Goal: Communication & Community: Ask a question

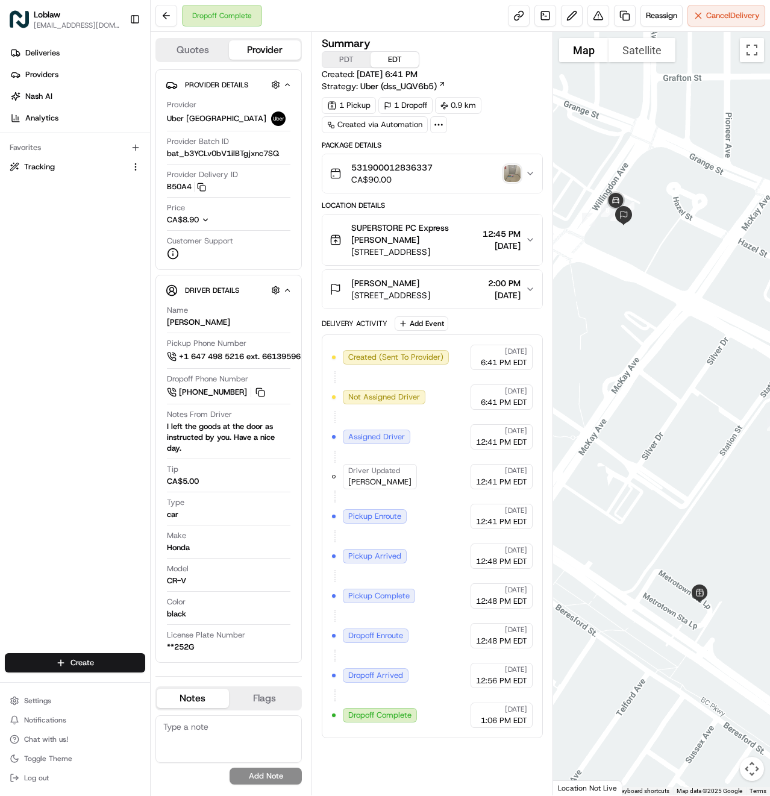
click at [508, 171] on img "button" at bounding box center [512, 173] width 17 height 17
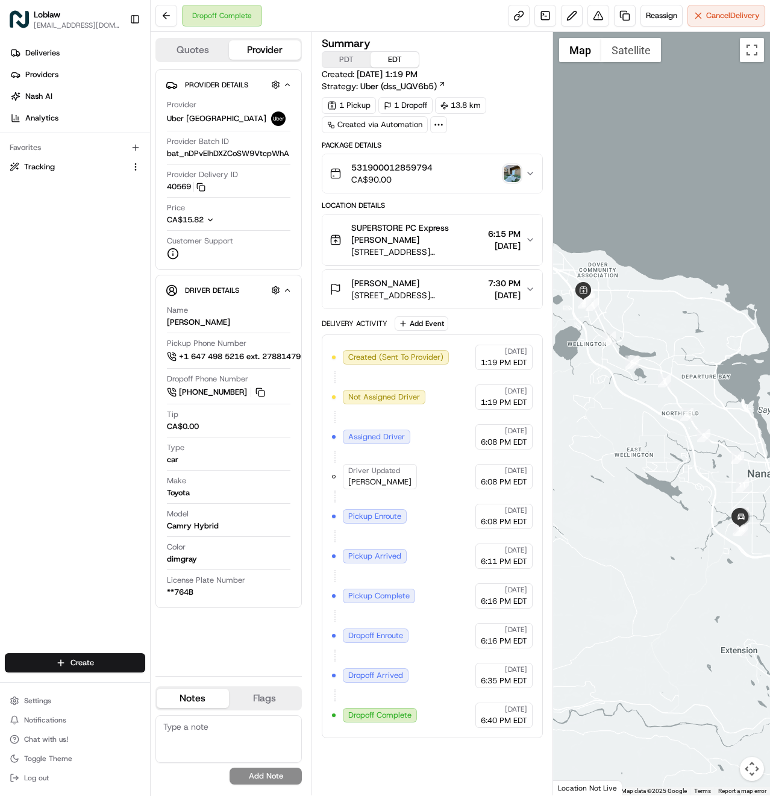
click at [512, 172] on img "button" at bounding box center [512, 173] width 17 height 17
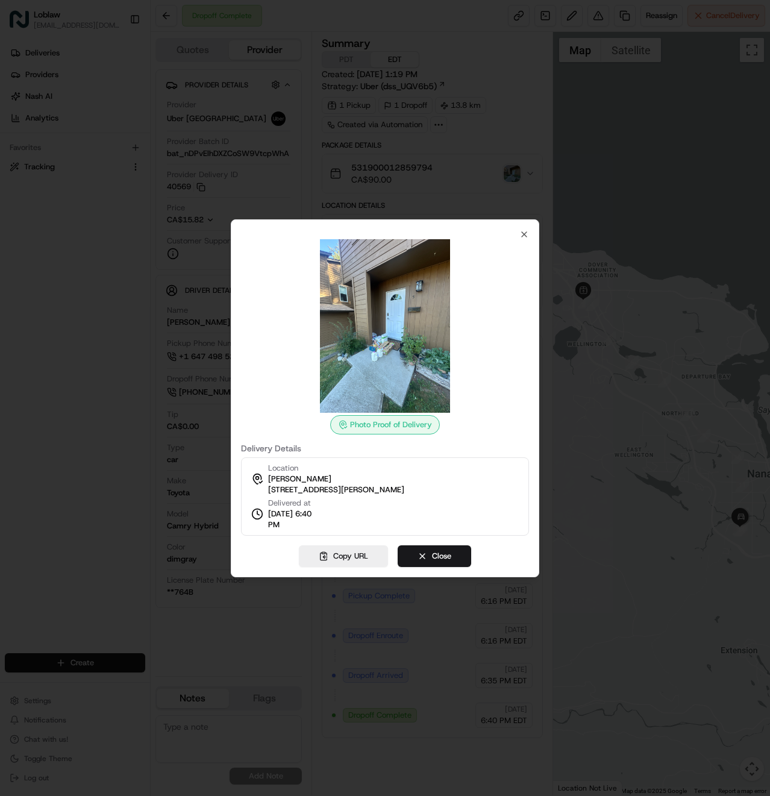
drag, startPoint x: 461, startPoint y: 492, endPoint x: 269, endPoint y: 492, distance: 192.2
click at [269, 492] on div "Location Shannon Schetyna 847 Howard Ave #5, Nanaimo, BC V9R 5S8, Canada Delive…" at bounding box center [385, 496] width 288 height 78
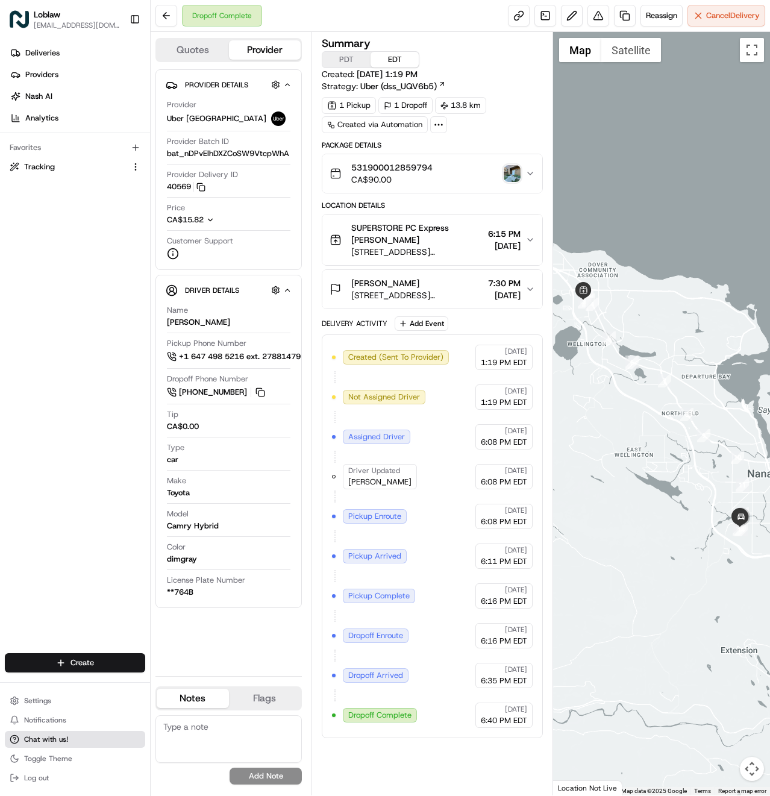
click at [40, 742] on span "Chat with us!" at bounding box center [46, 739] width 44 height 10
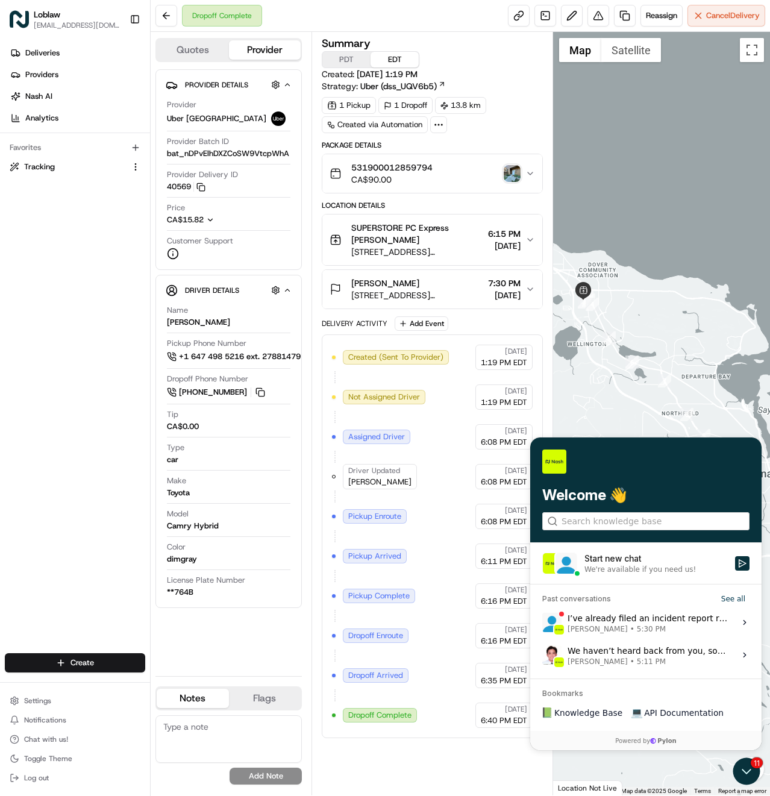
click at [622, 570] on div "We're available if you need us!" at bounding box center [639, 569] width 111 height 10
click at [735, 570] on button "Start new chat We're available if you need us!" at bounding box center [742, 563] width 14 height 14
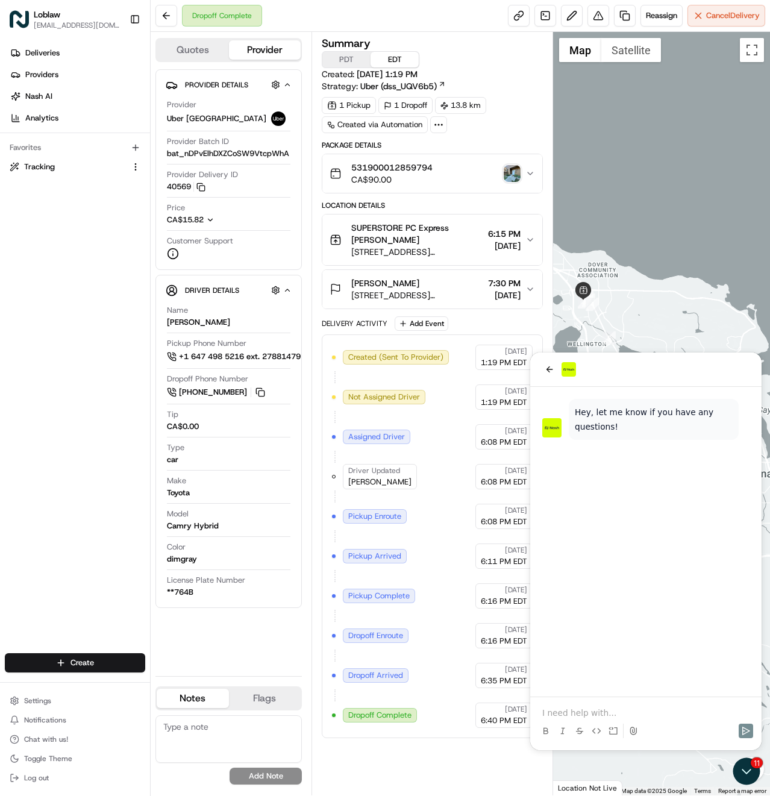
click at [608, 707] on p at bounding box center [645, 713] width 207 height 12
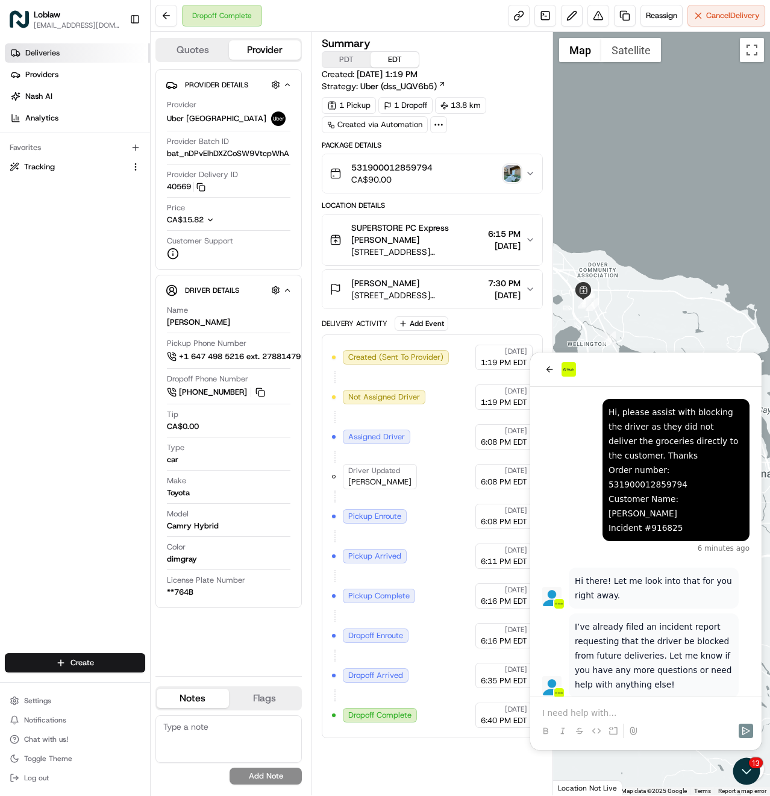
scroll to position [1, 0]
click at [625, 725] on div at bounding box center [646, 731] width 222 height 24
click at [621, 704] on div at bounding box center [646, 720] width 222 height 46
click at [587, 714] on p at bounding box center [645, 713] width 207 height 12
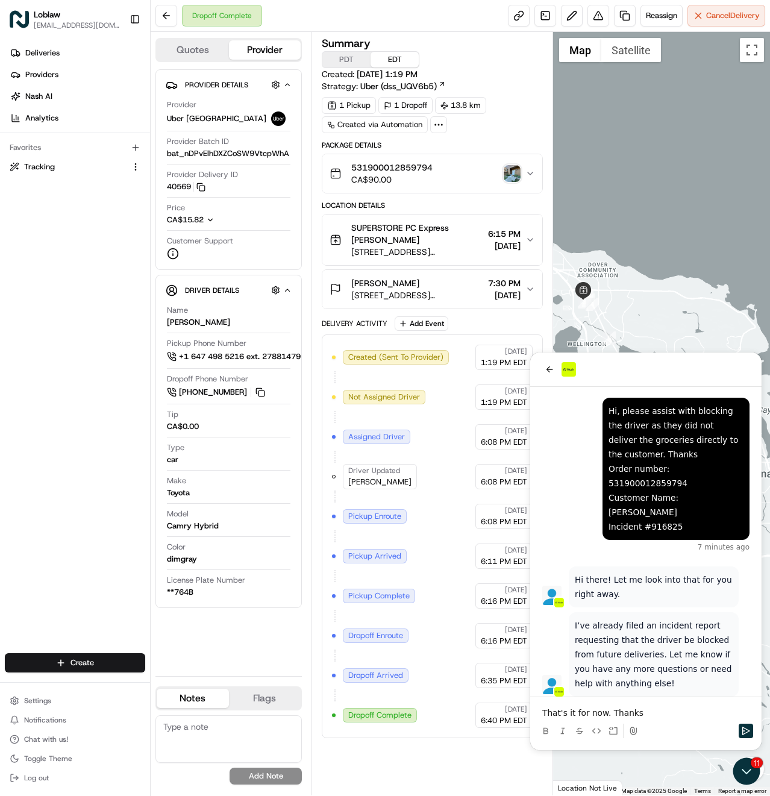
scroll to position [54, 0]
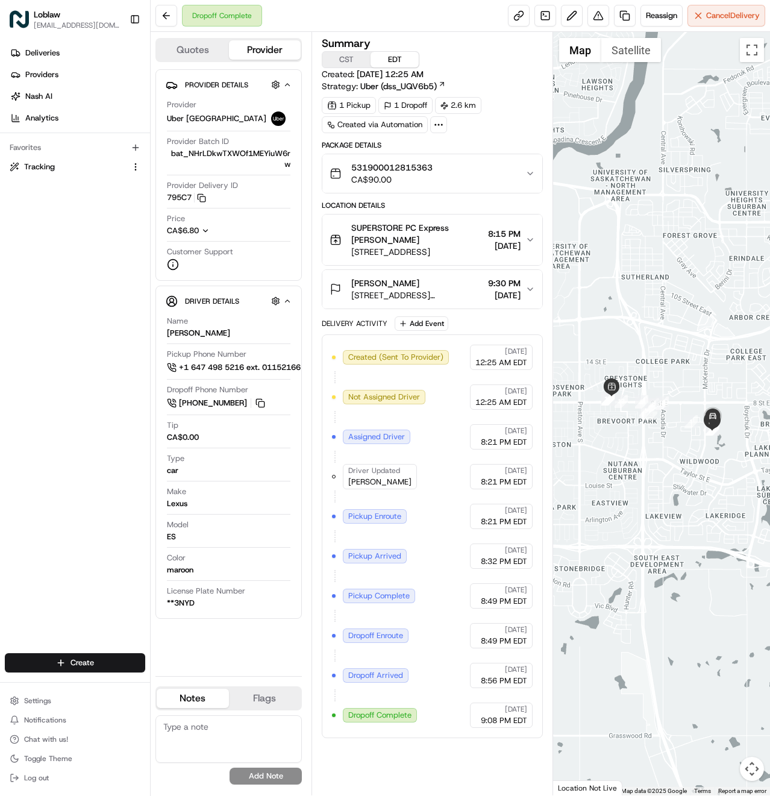
click at [522, 172] on div "531900012815363 CA$90.00" at bounding box center [428, 173] width 196 height 24
